Goal: Transaction & Acquisition: Book appointment/travel/reservation

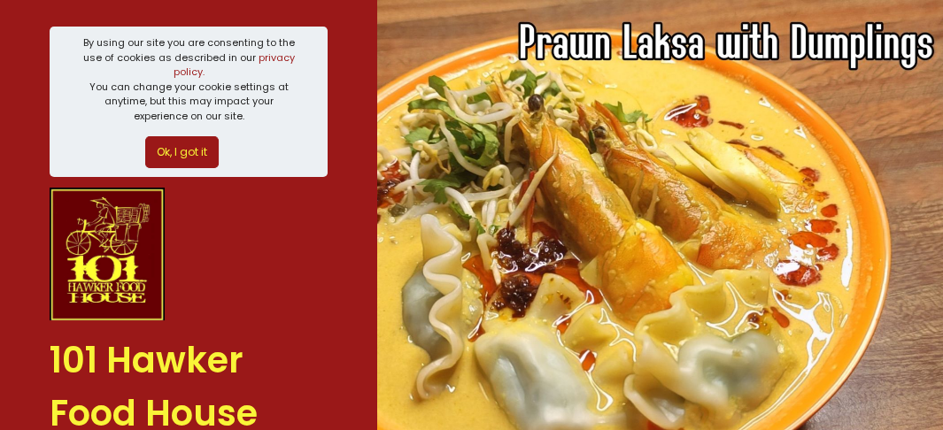
click at [186, 147] on button "Ok, I got it" at bounding box center [181, 152] width 73 height 32
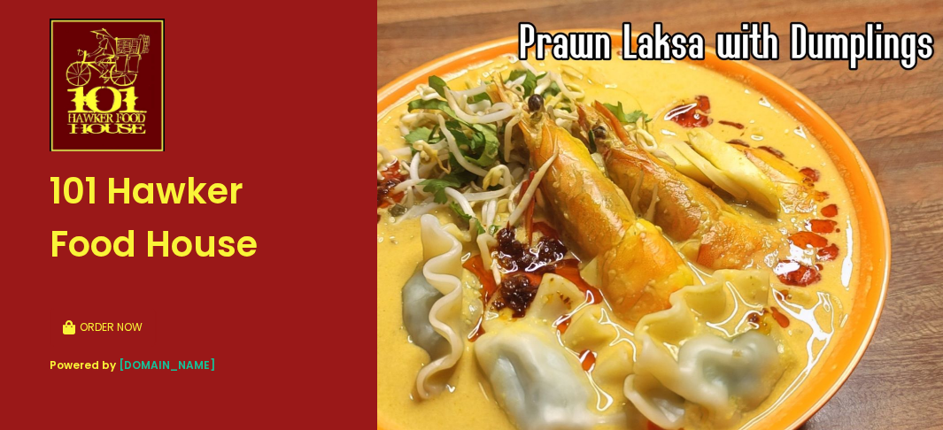
scroll to position [11, 0]
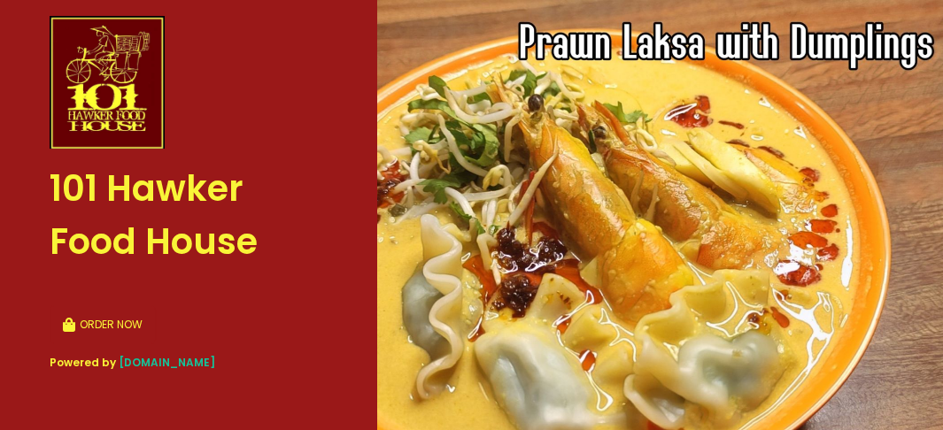
click at [643, 274] on img at bounding box center [660, 215] width 566 height 430
click at [98, 322] on button "ORDER NOW" at bounding box center [103, 324] width 106 height 39
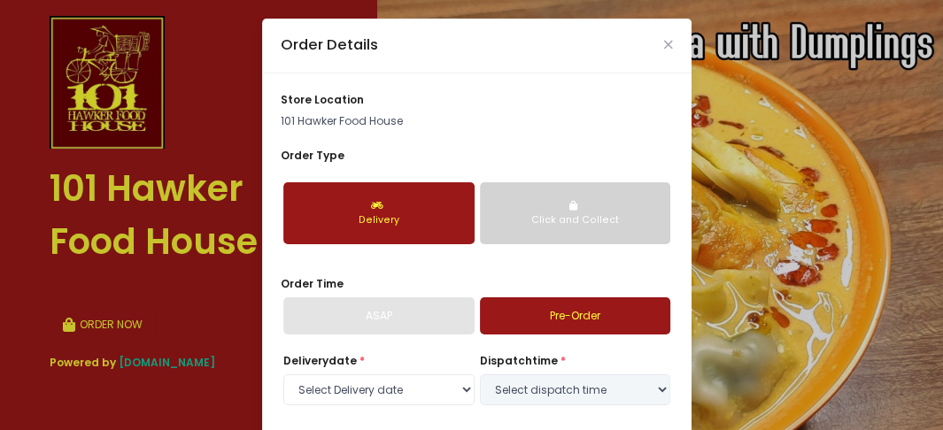
select select "[DATE]"
click at [588, 228] on button "Click and Collect" at bounding box center [575, 213] width 191 height 62
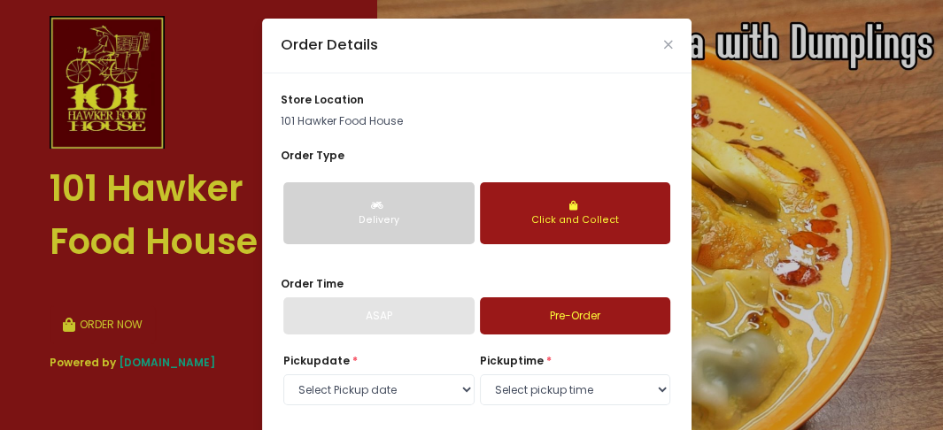
click at [577, 320] on link "Pre-Order" at bounding box center [575, 315] width 191 height 37
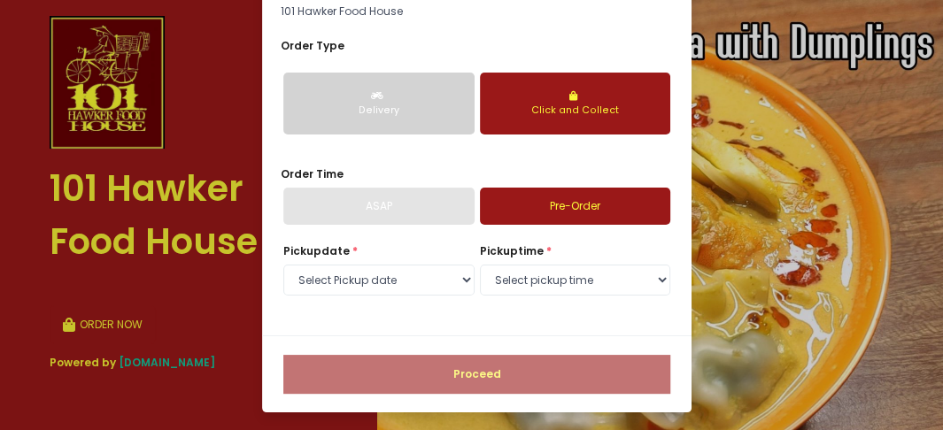
scroll to position [110, 0]
click at [520, 282] on select "Select pickup time 10:00 AM - 10:30 AM 10:30 AM - 11:00 AM 11:00 AM - 11:30 AM …" at bounding box center [575, 281] width 191 height 32
select select "11:30"
click at [480, 265] on select "Select pickup time 10:00 AM - 10:30 AM 10:30 AM - 11:00 AM 11:00 AM - 11:30 AM …" at bounding box center [575, 281] width 191 height 32
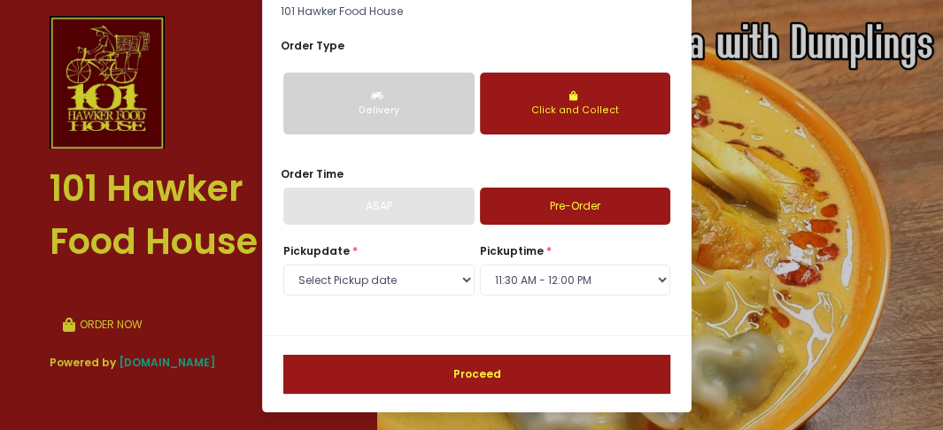
click at [529, 376] on button "Proceed" at bounding box center [476, 374] width 387 height 39
